Goal: Task Accomplishment & Management: Use online tool/utility

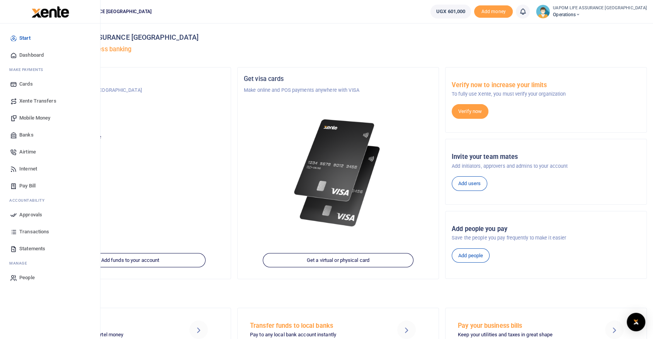
click at [34, 169] on span "Internet" at bounding box center [28, 169] width 18 height 8
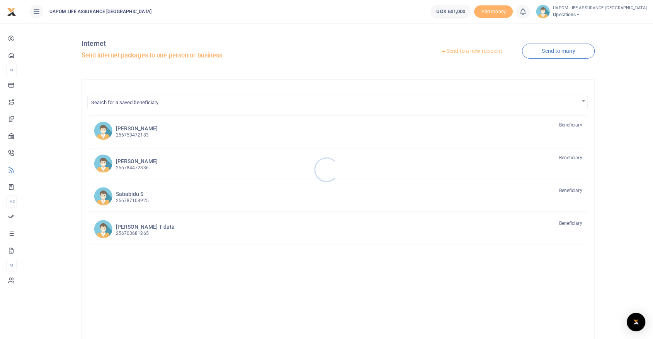
click at [489, 49] on div at bounding box center [326, 169] width 653 height 339
click at [487, 52] on link "Send to a new recipient" at bounding box center [471, 51] width 101 height 14
